Goal: Check status: Check status

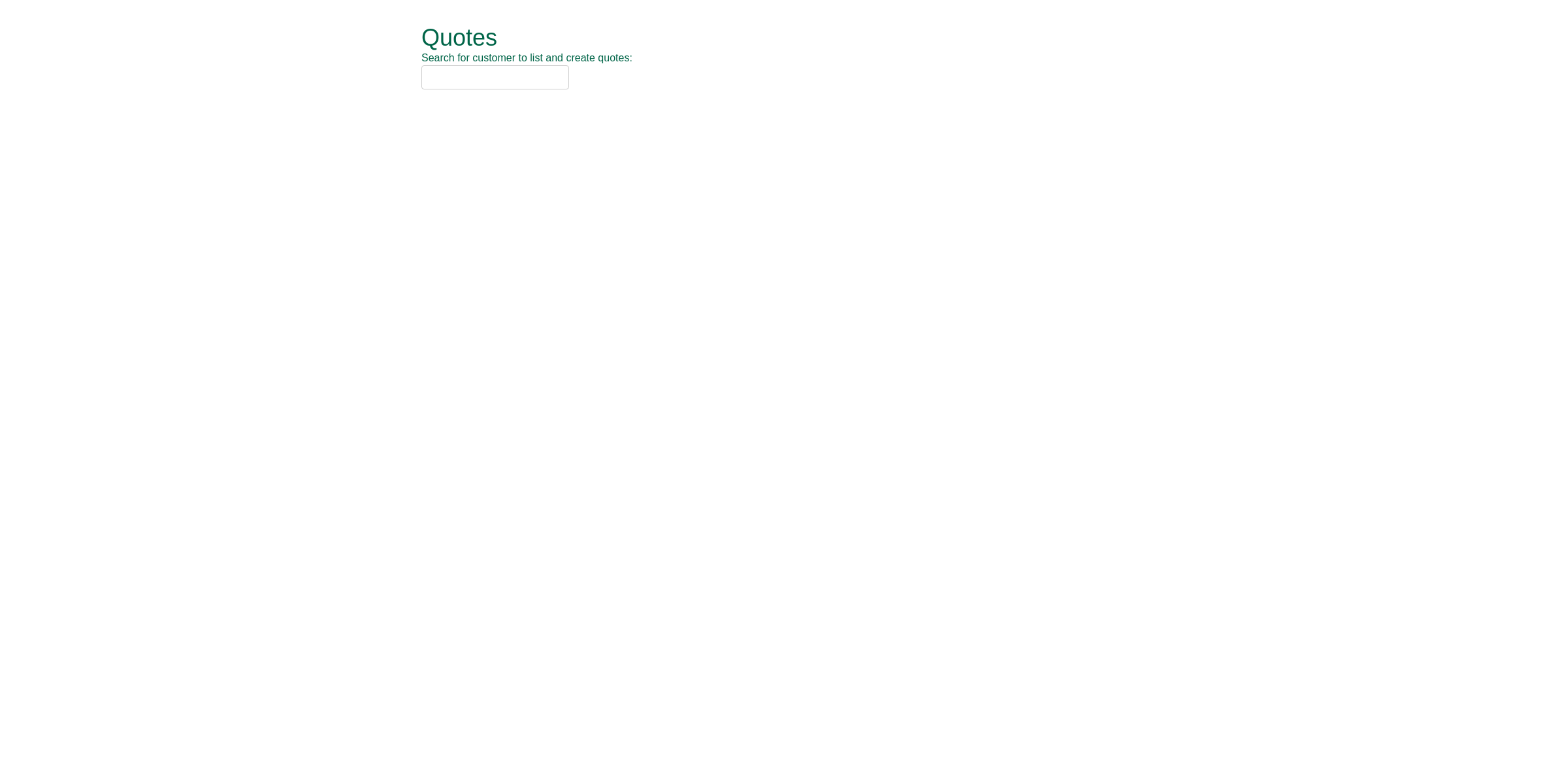
click at [449, 86] on input "text" at bounding box center [495, 78] width 148 height 24
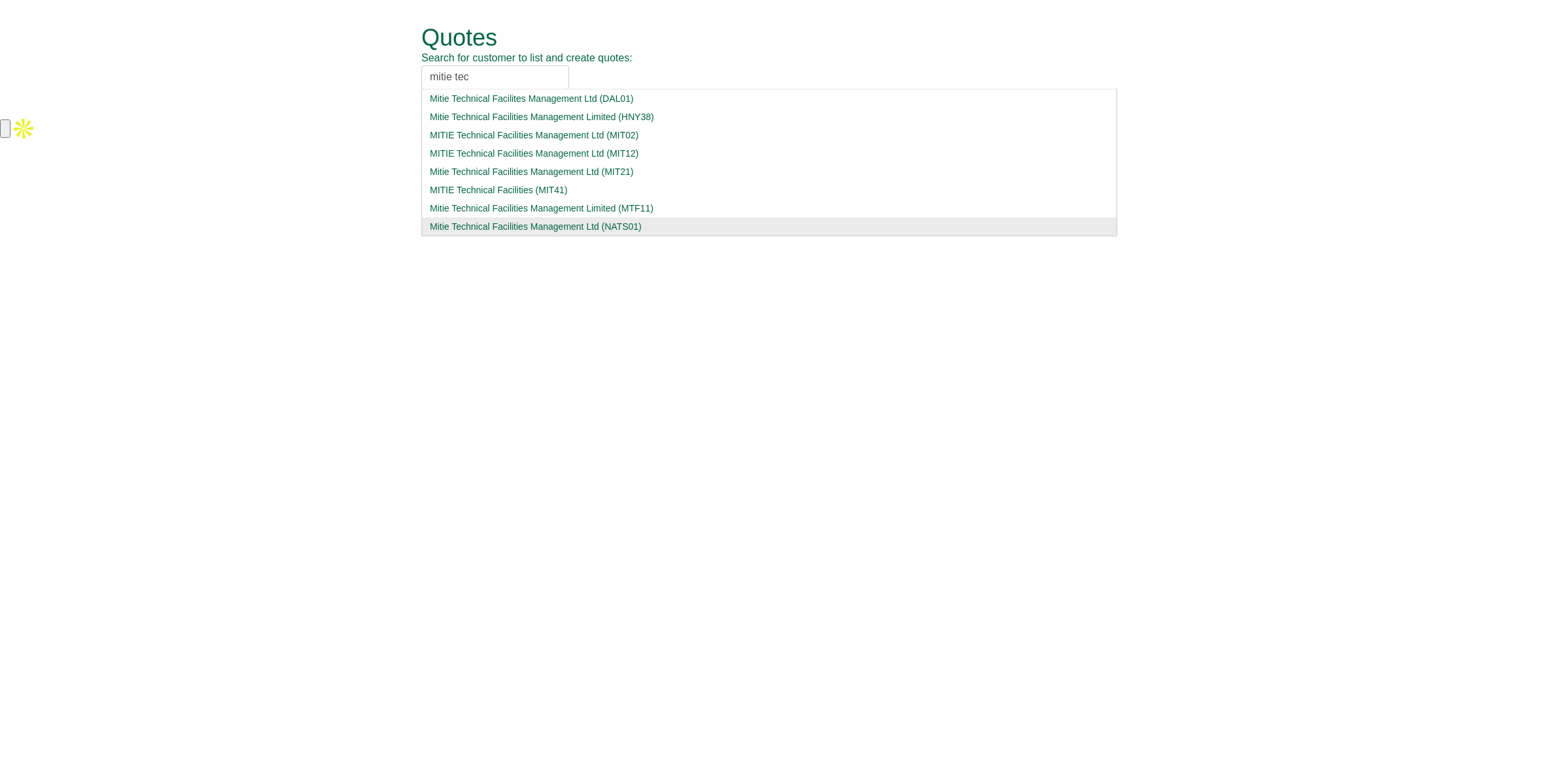
type input "mitie tec"
click at [521, 222] on div "Mitie Technical Facilities Management Ltd (NATS01)" at bounding box center [769, 226] width 679 height 13
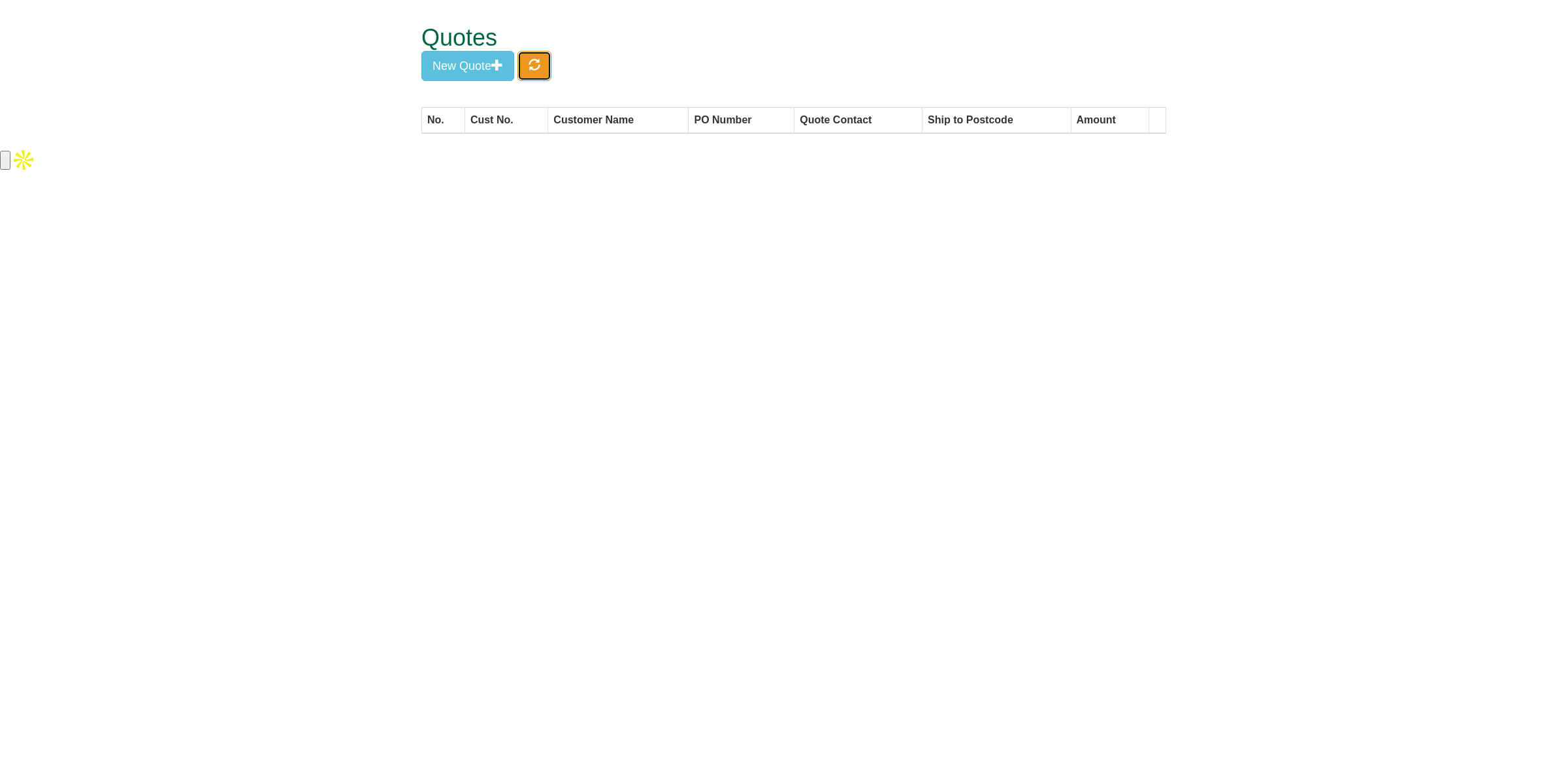
click at [533, 75] on button "button" at bounding box center [534, 66] width 34 height 30
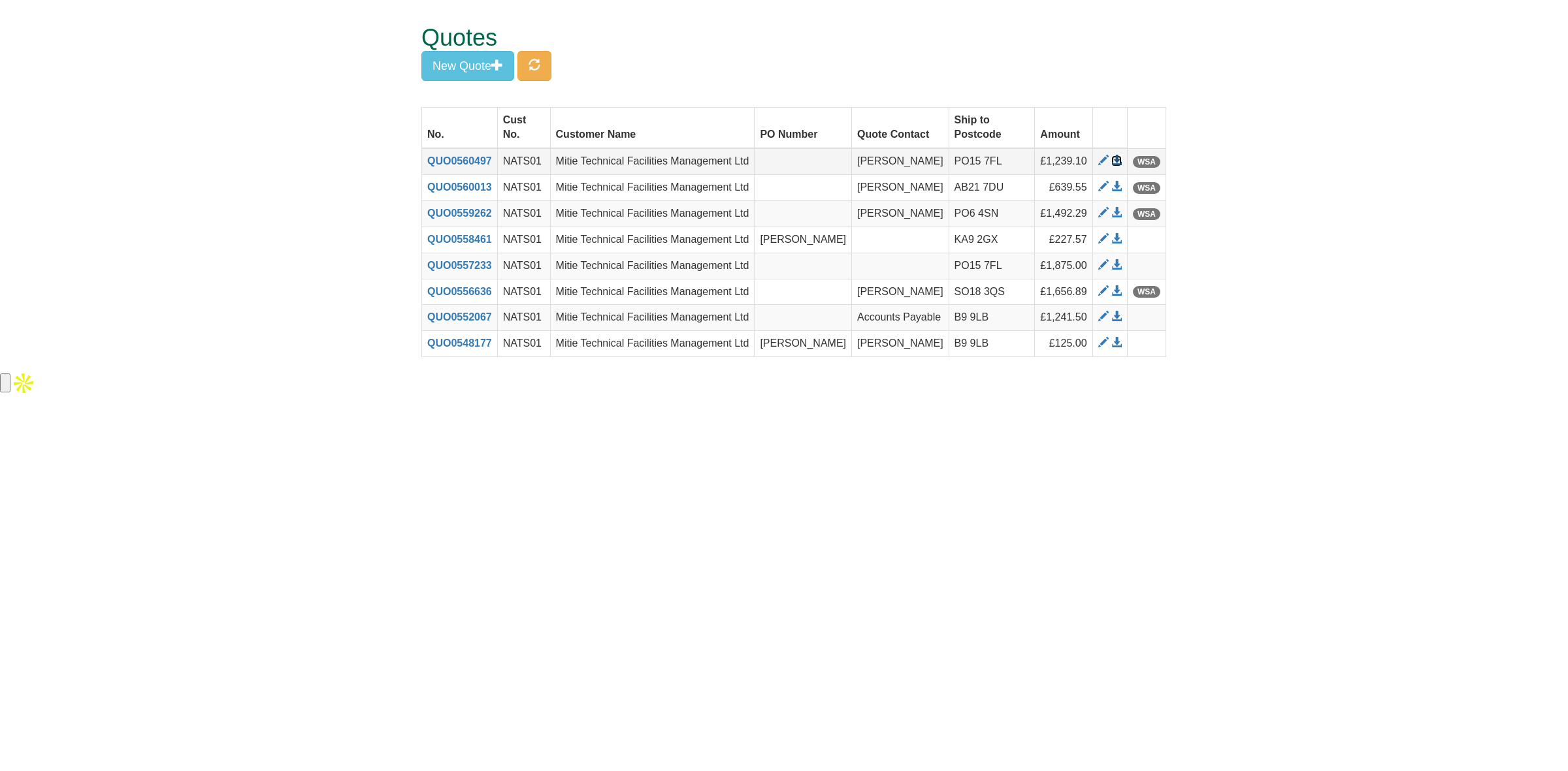
click at [1116, 162] on span at bounding box center [1117, 160] width 11 height 11
click at [1116, 187] on span at bounding box center [1117, 187] width 11 height 11
click at [1114, 211] on span at bounding box center [1117, 213] width 11 height 11
click at [1118, 293] on span at bounding box center [1117, 291] width 11 height 11
